Goal: Task Accomplishment & Management: Complete application form

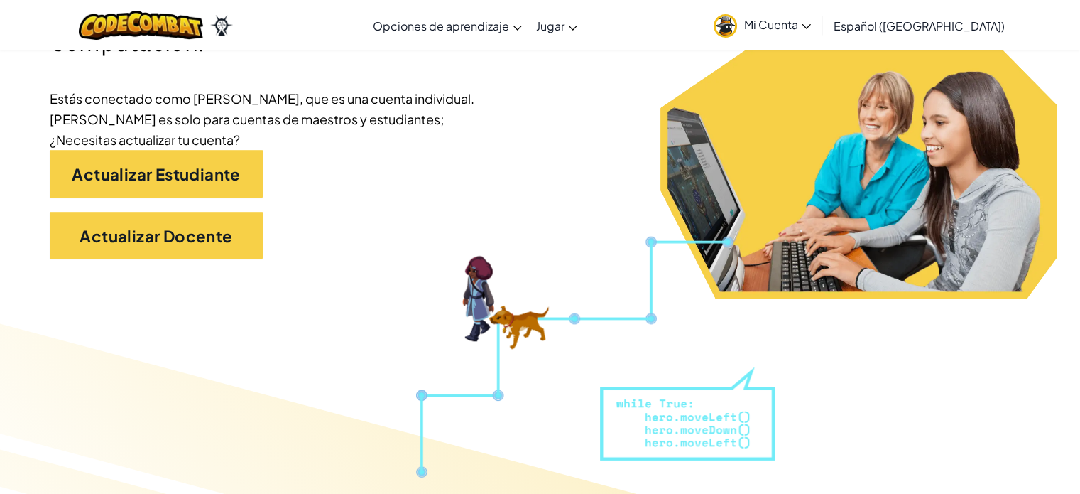
scroll to position [361, 0]
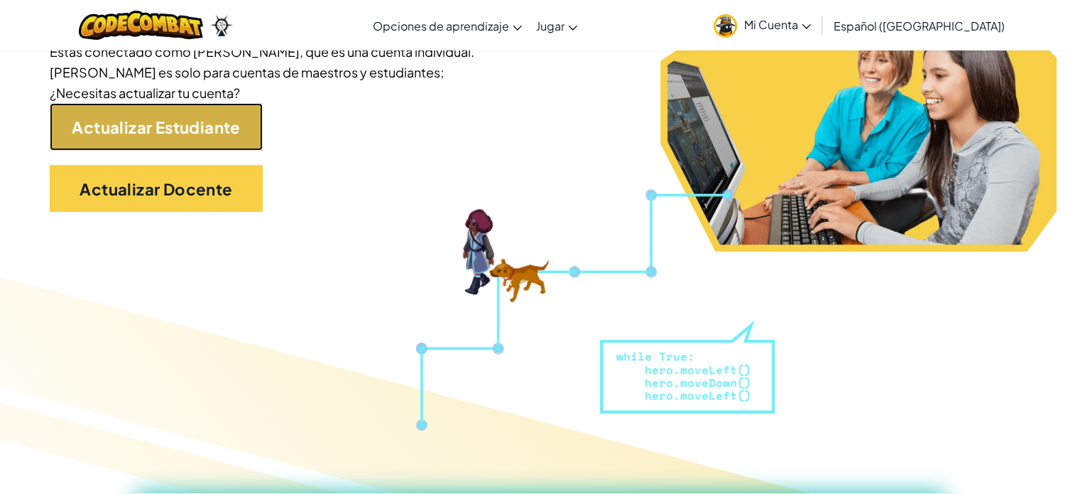
click at [173, 131] on font "Actualizar Estudiante" at bounding box center [156, 127] width 168 height 20
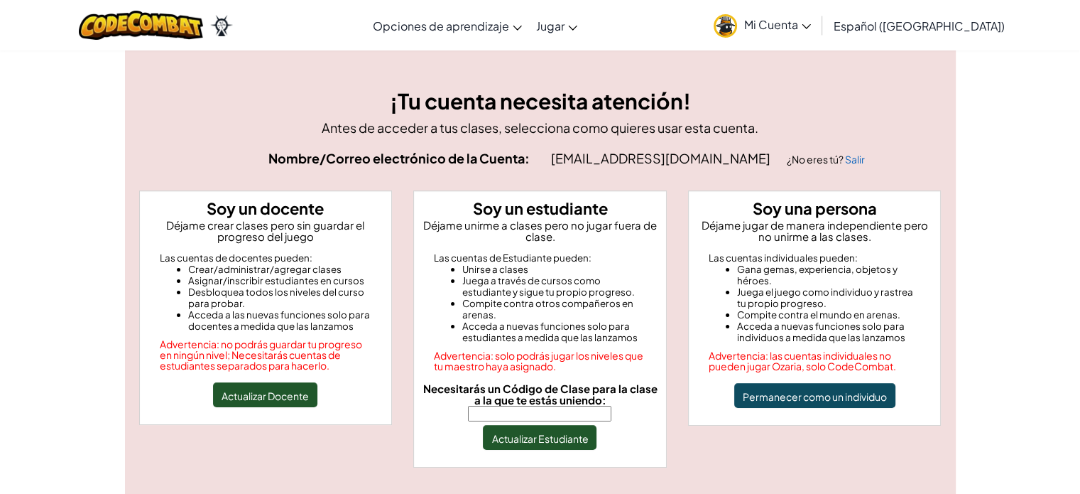
click at [506, 416] on input "Necesitarás un Código de Clase para la clase a la que te estás uniendo:" at bounding box center [539, 413] width 143 height 16
type input "WaterStartSalt"
click at [528, 432] on font "Actualizar Estudiante" at bounding box center [539, 438] width 97 height 13
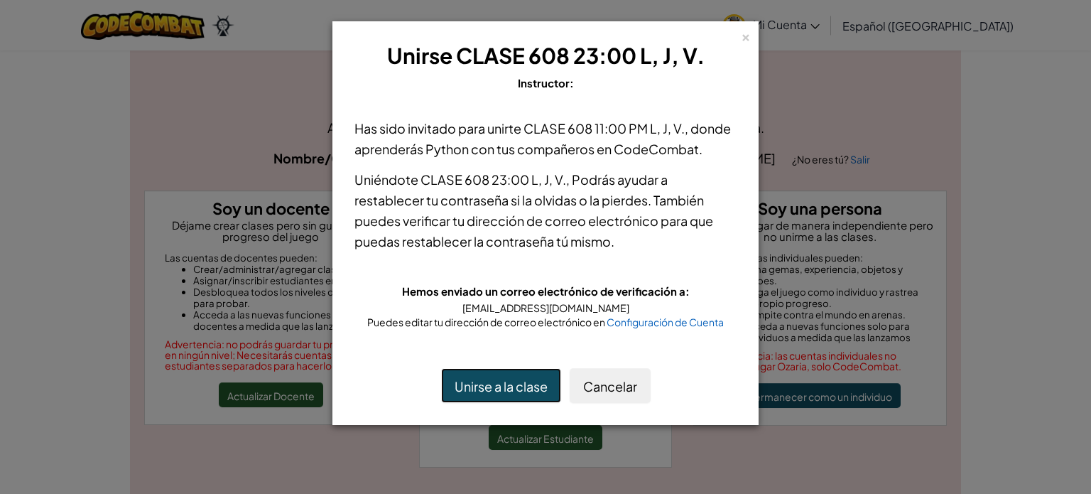
click at [481, 385] on button "Unirse a la clase" at bounding box center [501, 385] width 120 height 35
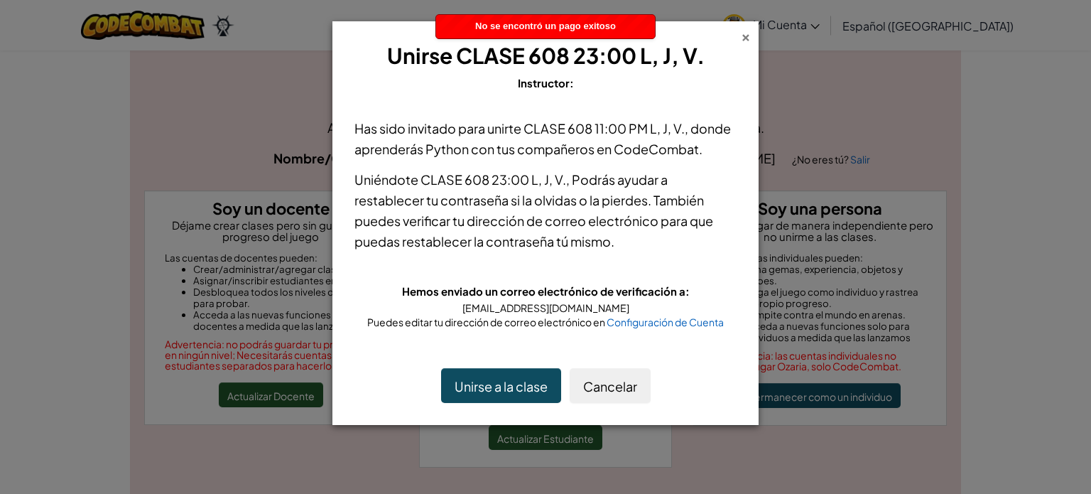
click at [744, 35] on font "×" at bounding box center [746, 35] width 10 height 19
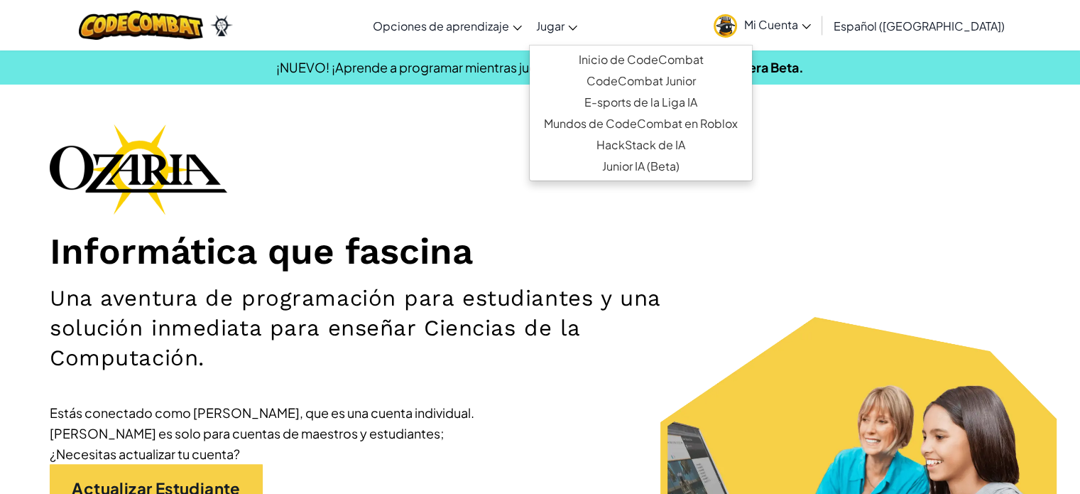
click at [577, 28] on icon at bounding box center [572, 28] width 9 height 5
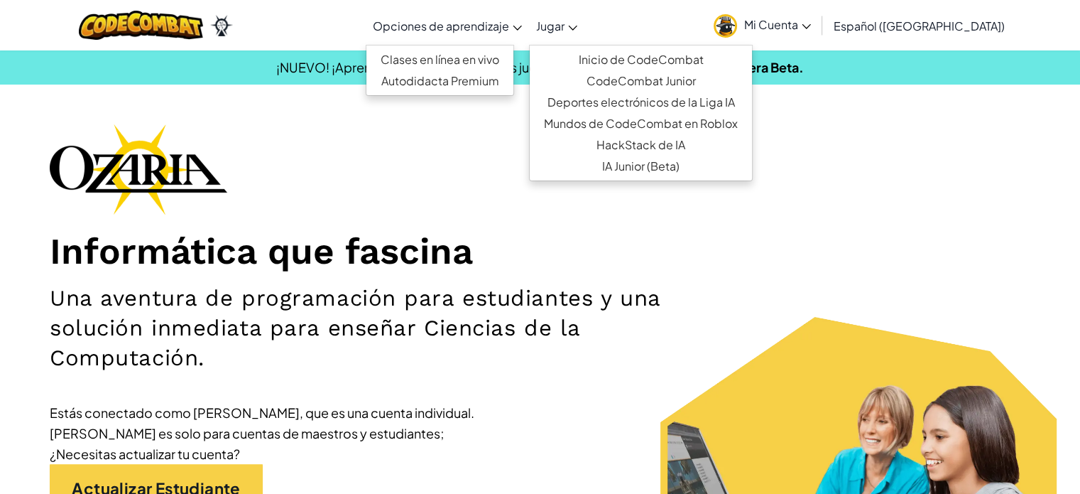
click at [509, 22] on font "Opciones de aprendizaje" at bounding box center [441, 25] width 136 height 15
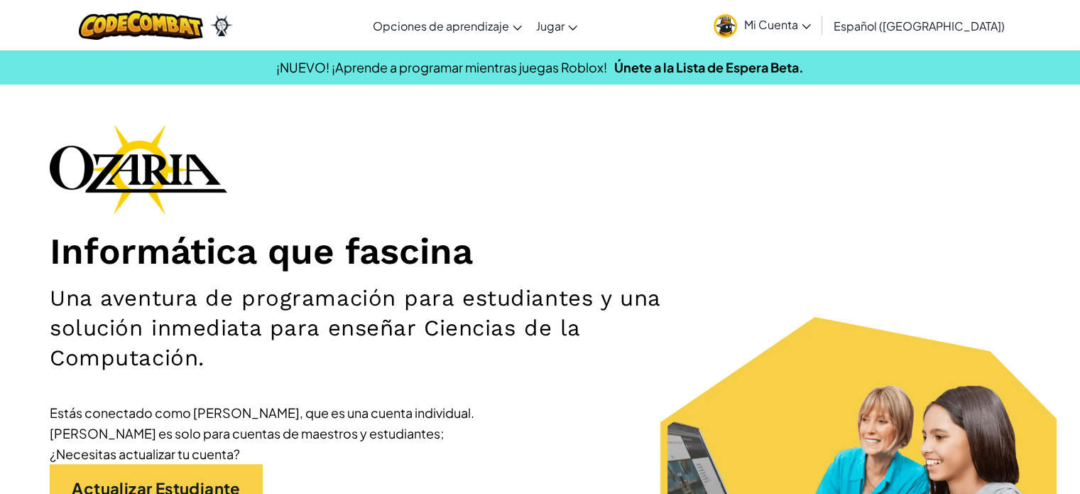
click at [798, 29] on font "Mi Cuenta" at bounding box center [771, 24] width 54 height 15
